Goal: Entertainment & Leisure: Consume media (video, audio)

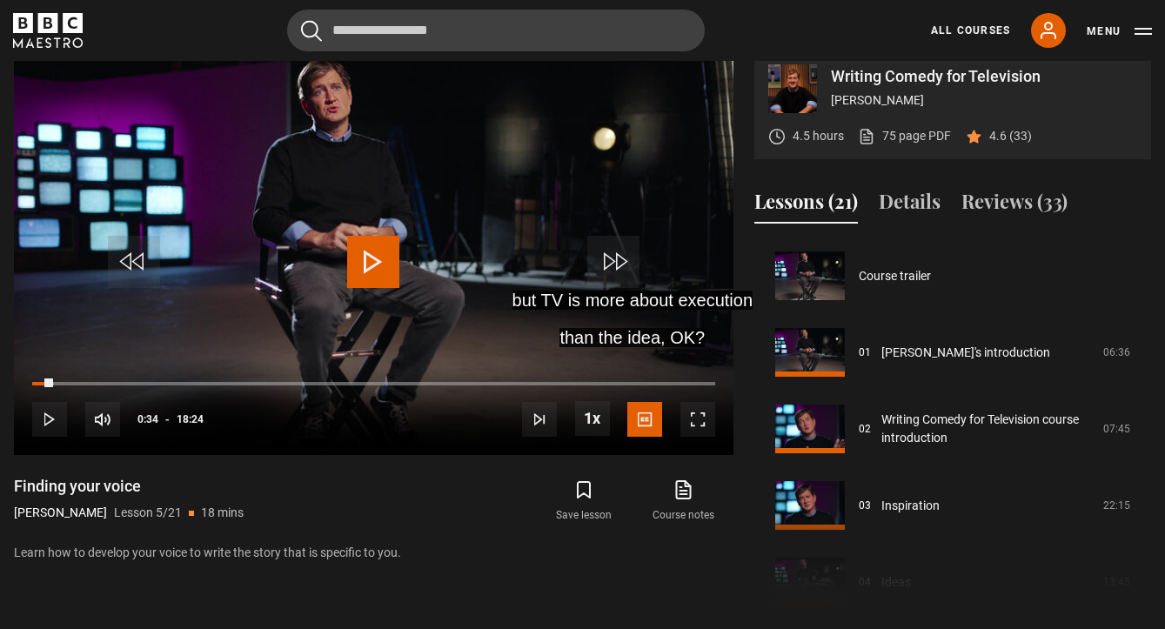
scroll to position [306, 0]
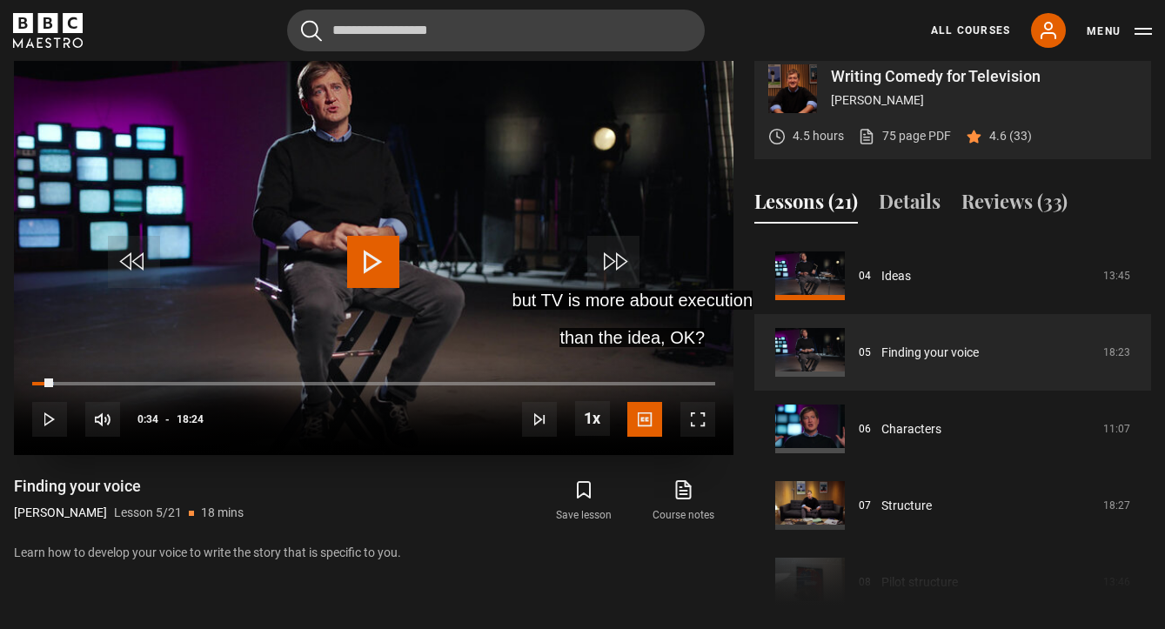
click at [372, 272] on span "Video Player" at bounding box center [373, 262] width 52 height 52
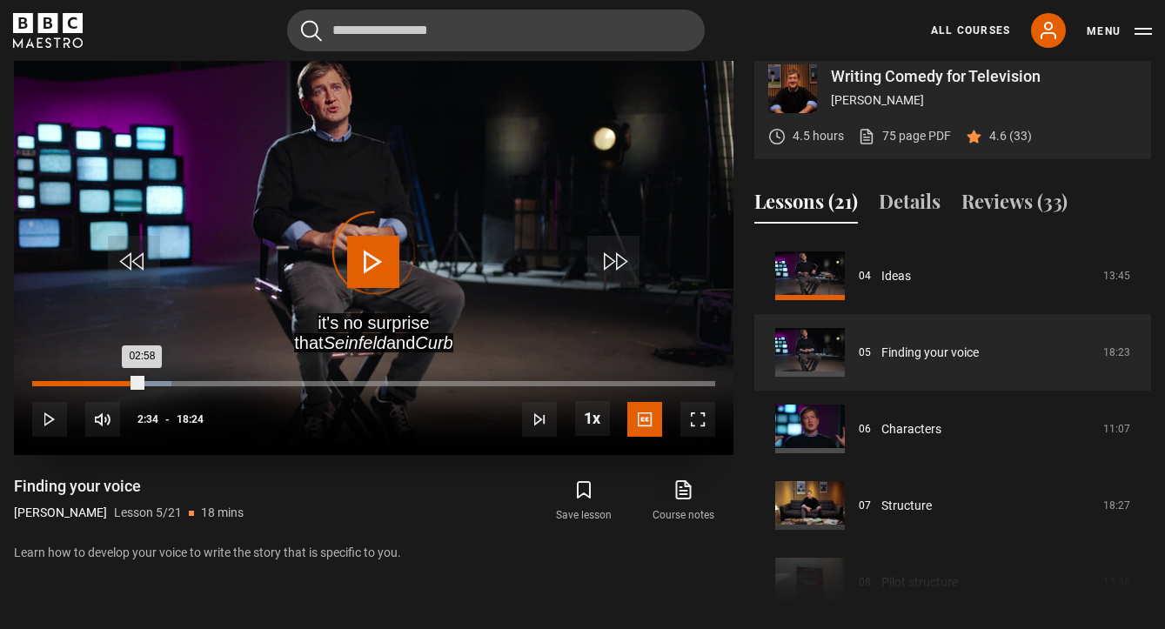
click at [128, 382] on div "02:34" at bounding box center [129, 383] width 3 height 5
click at [214, 381] on div "04:52" at bounding box center [214, 383] width 3 height 5
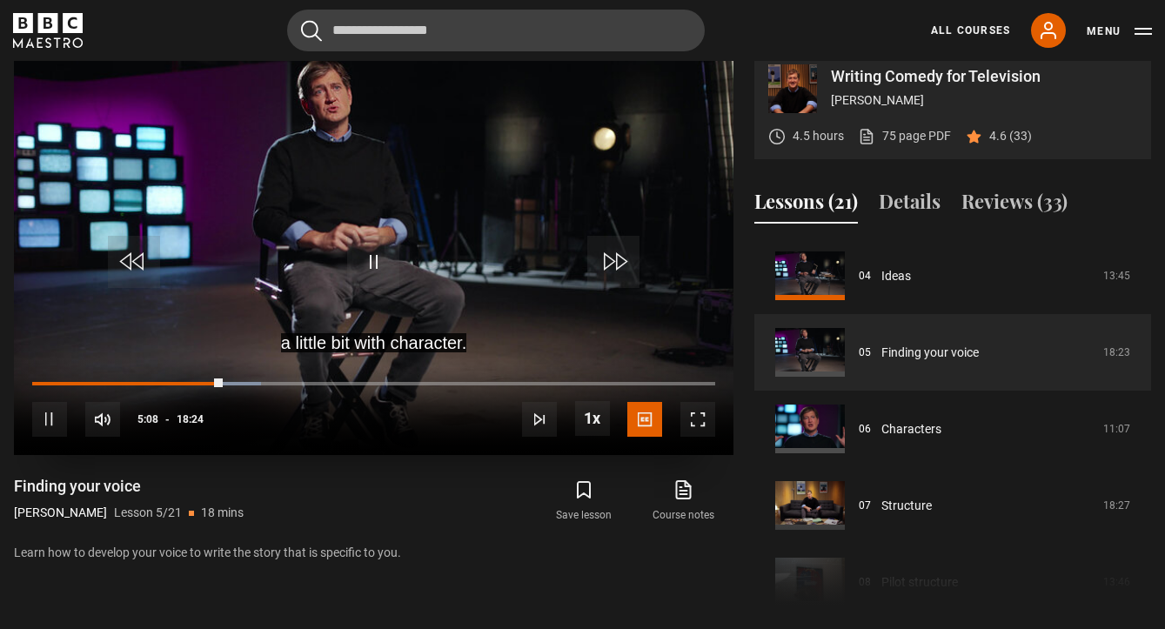
click at [52, 412] on span "Video Player" at bounding box center [49, 419] width 35 height 35
click at [204, 375] on div "10s Skip Back 10 seconds Play 10s Skip Forward 10 seconds Loaded : 33.47% 02:03…" at bounding box center [373, 407] width 719 height 97
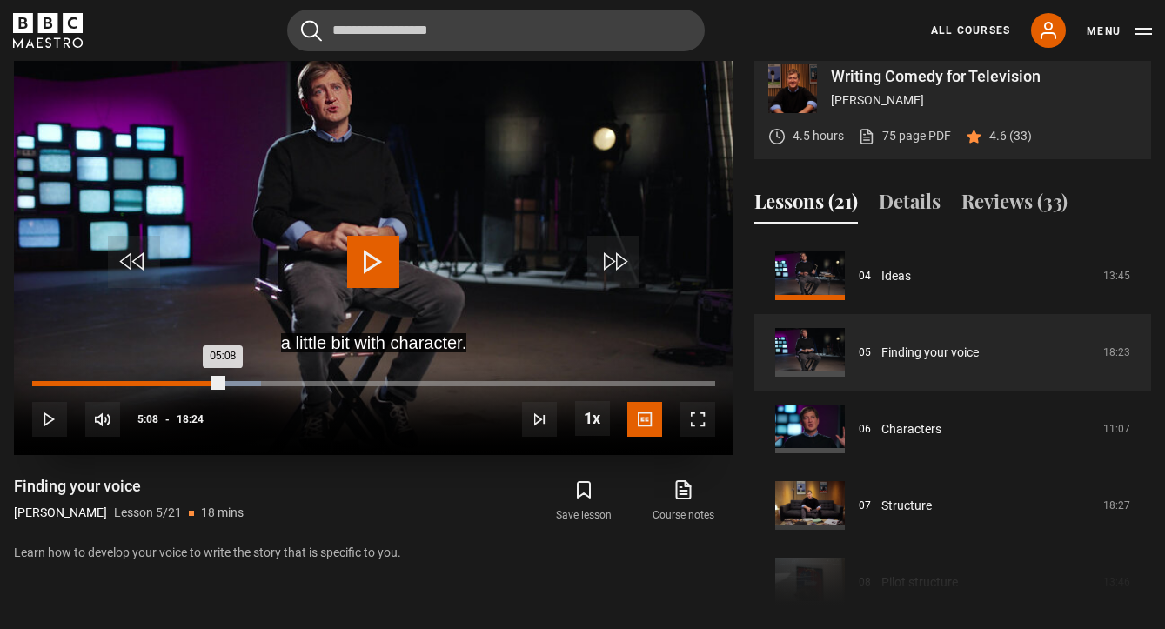
click at [202, 381] on div "Loaded : 33.47% 04:34 05:08" at bounding box center [373, 383] width 683 height 5
click at [52, 416] on span "Video Player" at bounding box center [49, 419] width 35 height 35
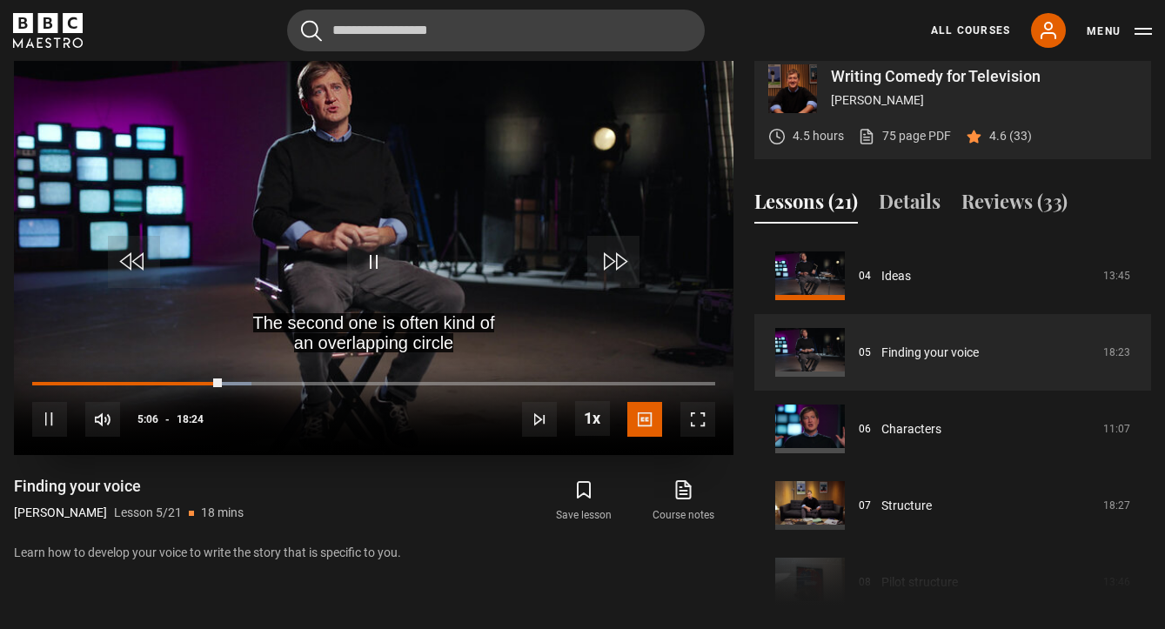
click at [52, 416] on span "Video Player" at bounding box center [49, 419] width 35 height 35
click at [51, 416] on span "Video Player" at bounding box center [49, 419] width 35 height 35
click at [265, 375] on div "10s Skip Back 10 seconds Pause 10s Skip Forward 10 seconds Loaded : 40.72% 05:5…" at bounding box center [373, 407] width 719 height 97
click at [270, 377] on div "10s Skip Back 10 seconds Pause 10s Skip Forward 10 seconds Loaded : 40.72% 05:5…" at bounding box center [373, 407] width 719 height 97
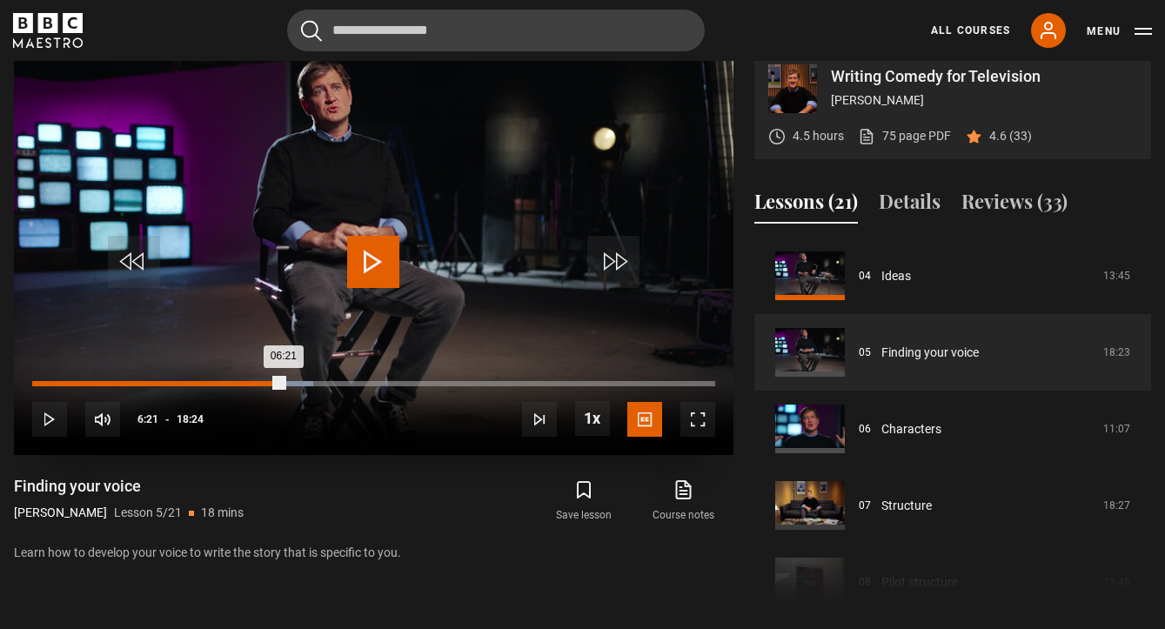
click at [268, 381] on div "Loaded : 41.21% 06:21 06:21" at bounding box center [373, 383] width 683 height 5
click at [284, 382] on div "Loaded : 42.99% 06:46 06:46" at bounding box center [373, 383] width 683 height 5
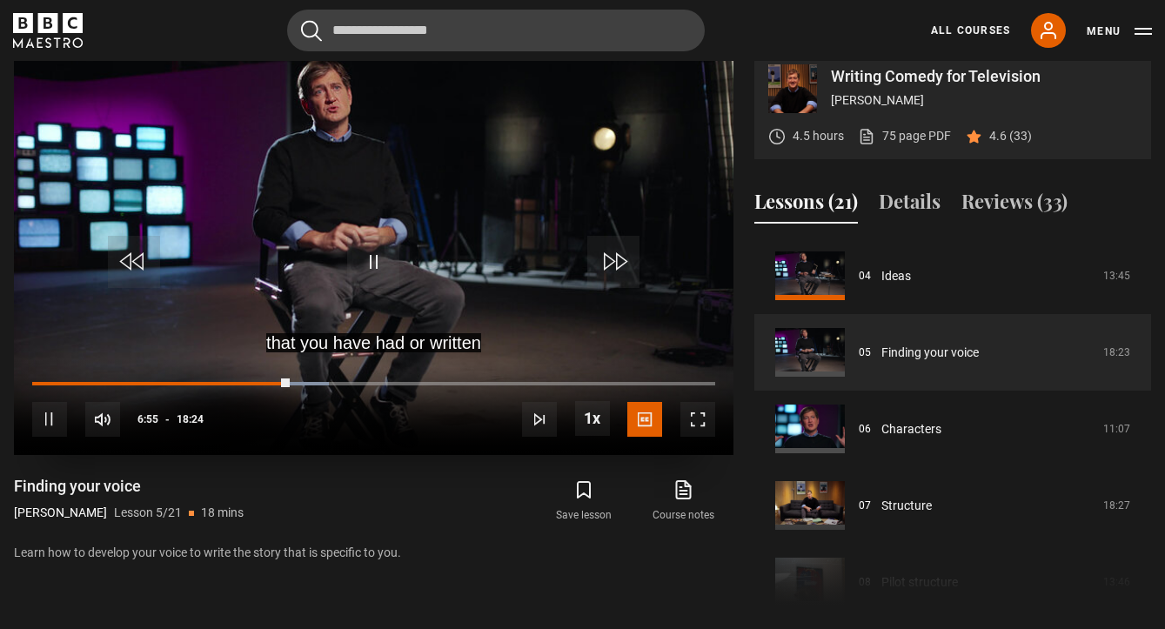
click at [368, 262] on span "Video Player" at bounding box center [373, 262] width 52 height 52
click at [369, 262] on span "Video Player" at bounding box center [373, 262] width 52 height 52
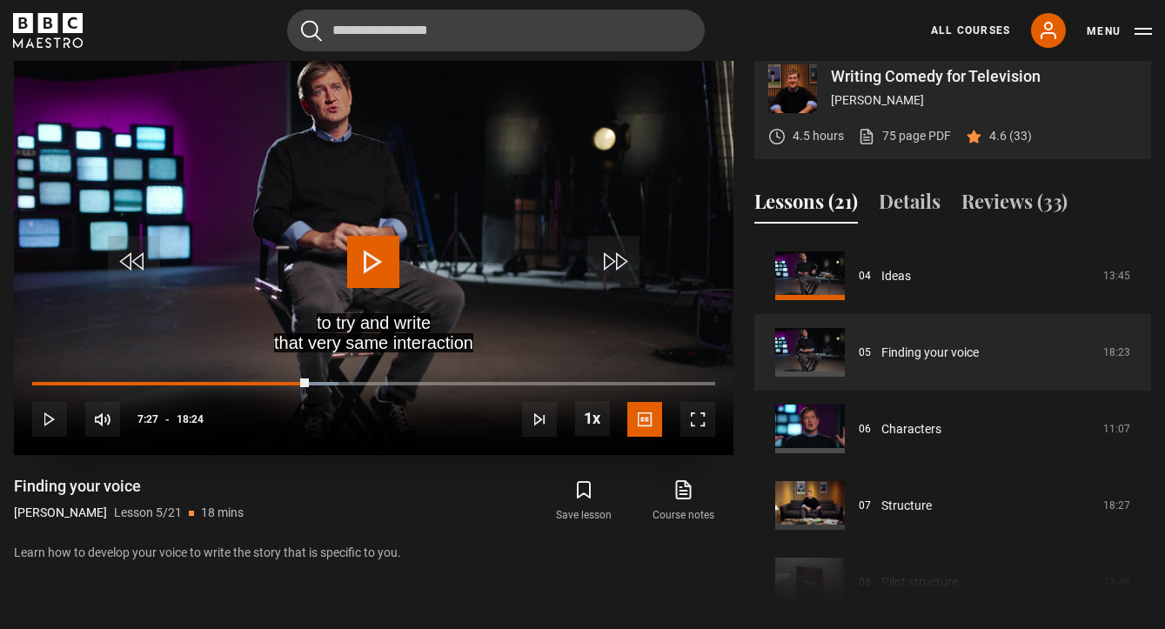
click at [369, 262] on span "Video Player" at bounding box center [373, 262] width 52 height 52
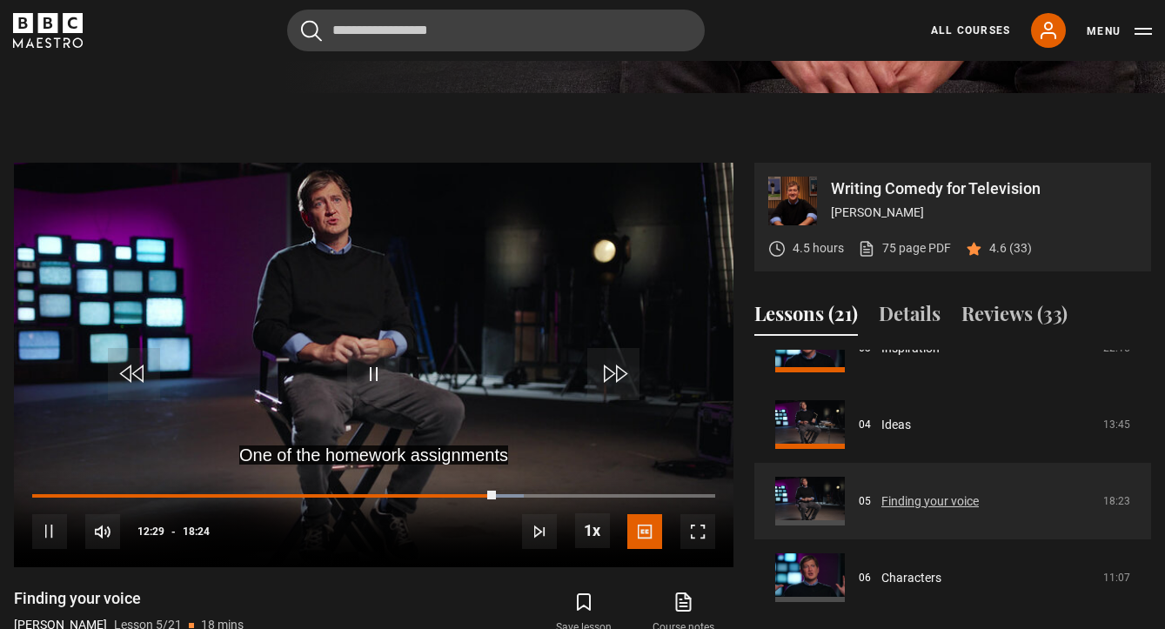
scroll to position [603, 0]
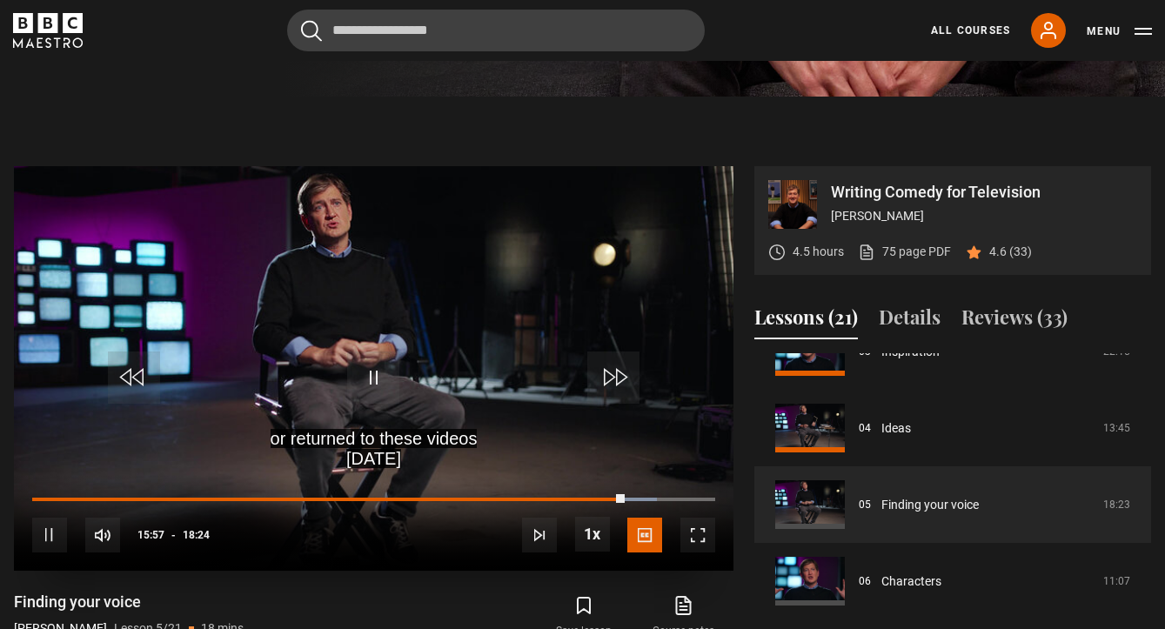
click at [365, 371] on span "Video Player" at bounding box center [373, 377] width 52 height 52
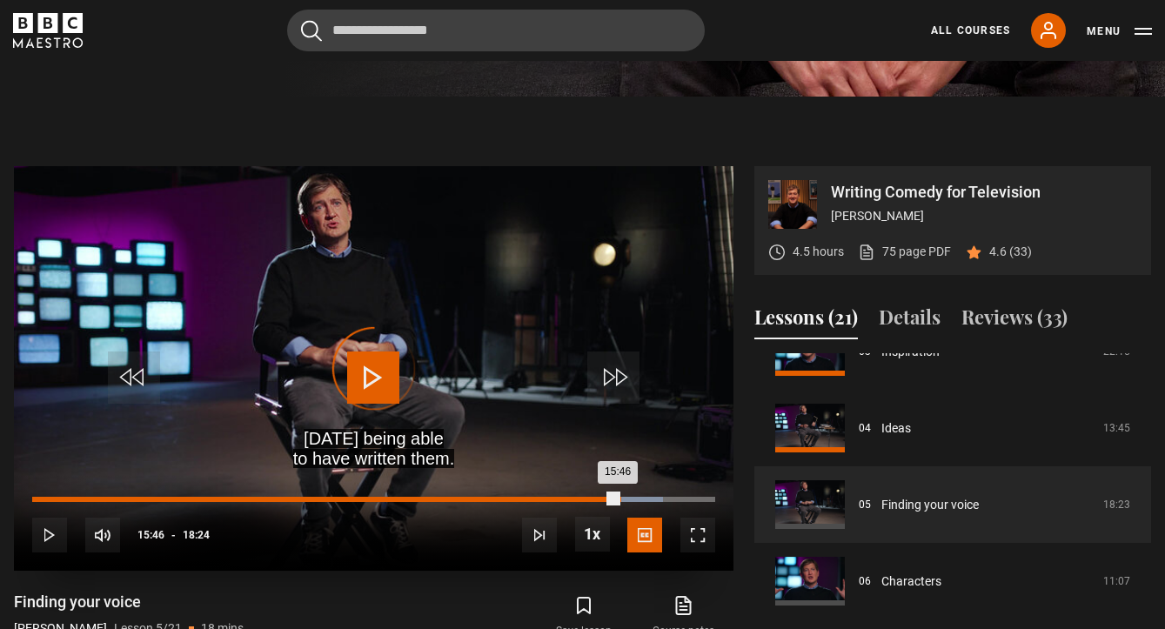
click at [617, 497] on div "Loaded : 92.37% 15:47 15:46" at bounding box center [373, 499] width 683 height 5
click at [609, 497] on div "Loaded : 93.74% 15:32 15:32" at bounding box center [373, 499] width 683 height 5
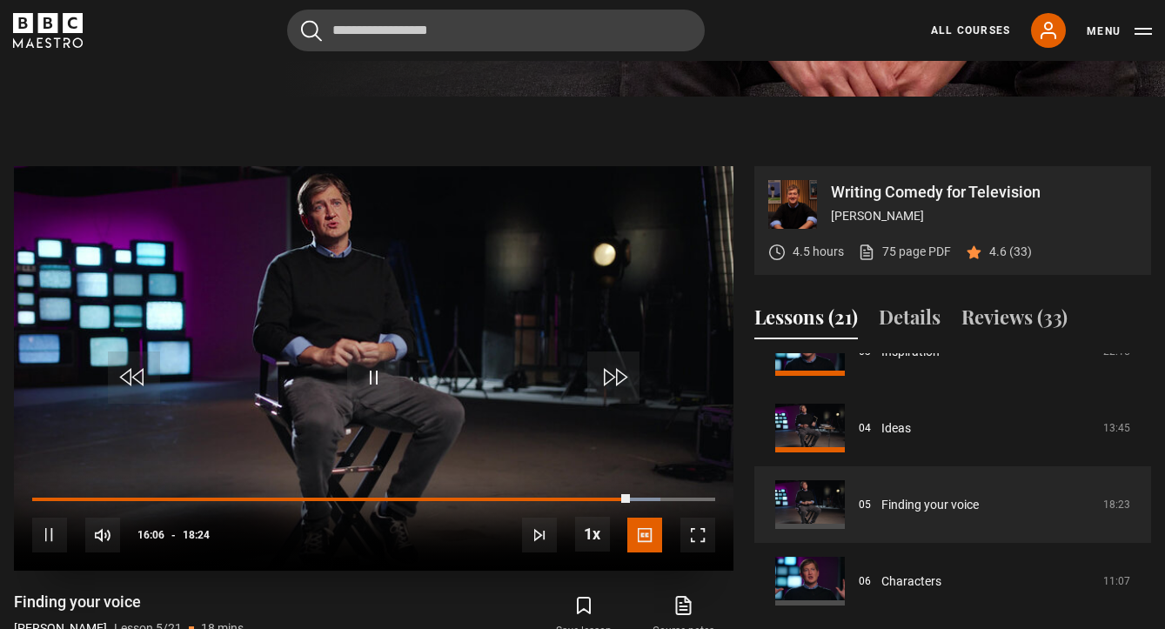
click at [372, 383] on span "Video Player" at bounding box center [373, 377] width 52 height 52
click at [394, 381] on span "Video Player" at bounding box center [373, 377] width 52 height 52
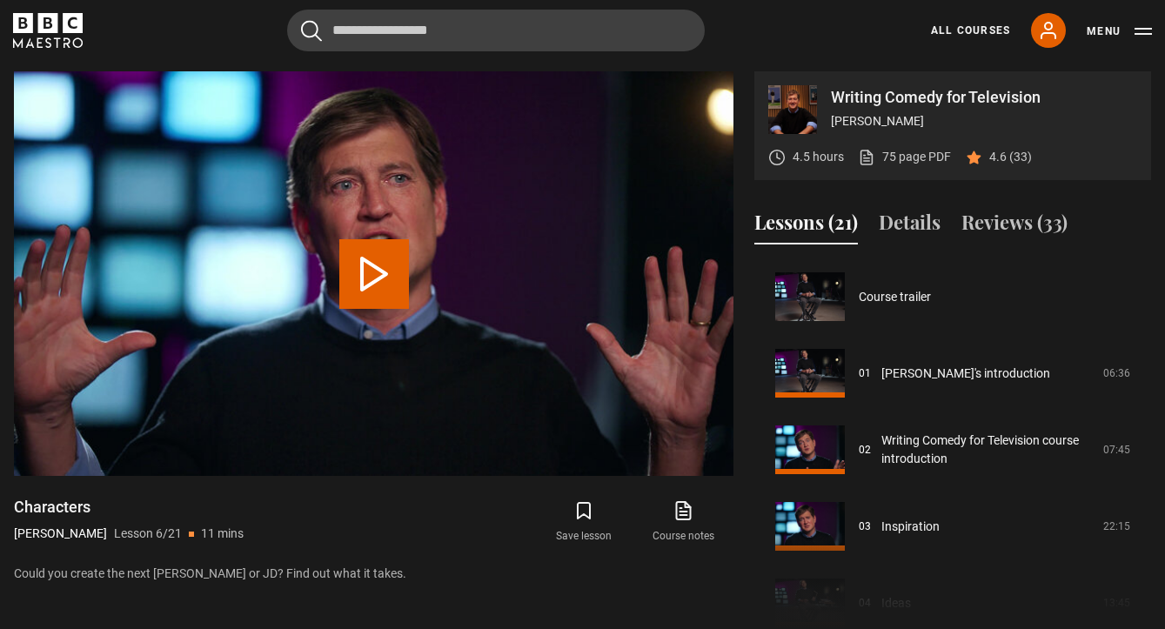
scroll to position [383, 0]
